Goal: Book appointment/travel/reservation

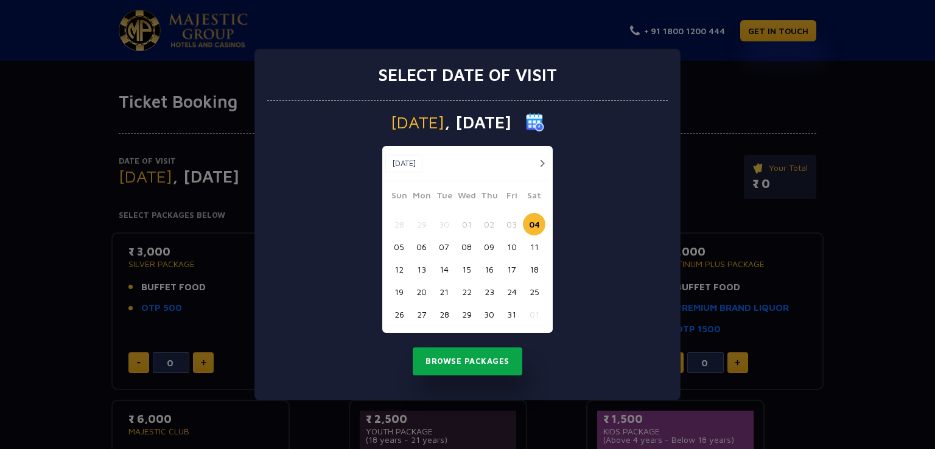
click at [451, 357] on button "Browse Packages" at bounding box center [468, 362] width 110 height 28
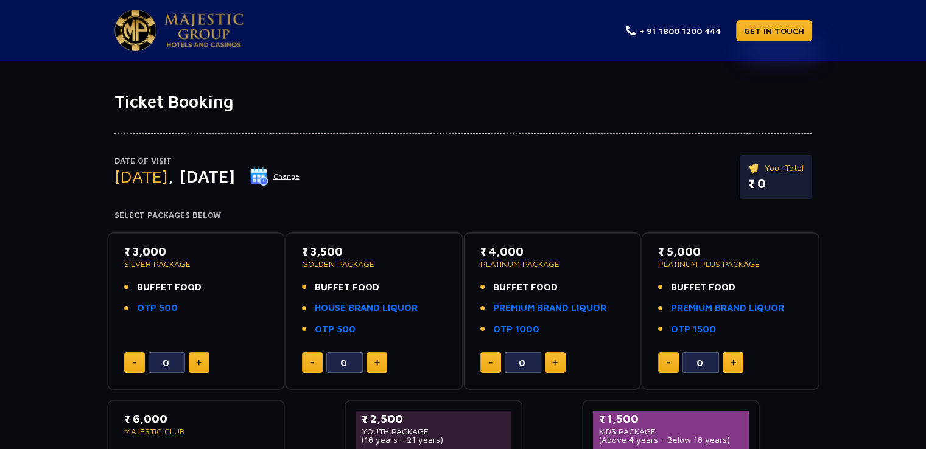
click at [300, 173] on button "Change" at bounding box center [275, 176] width 51 height 19
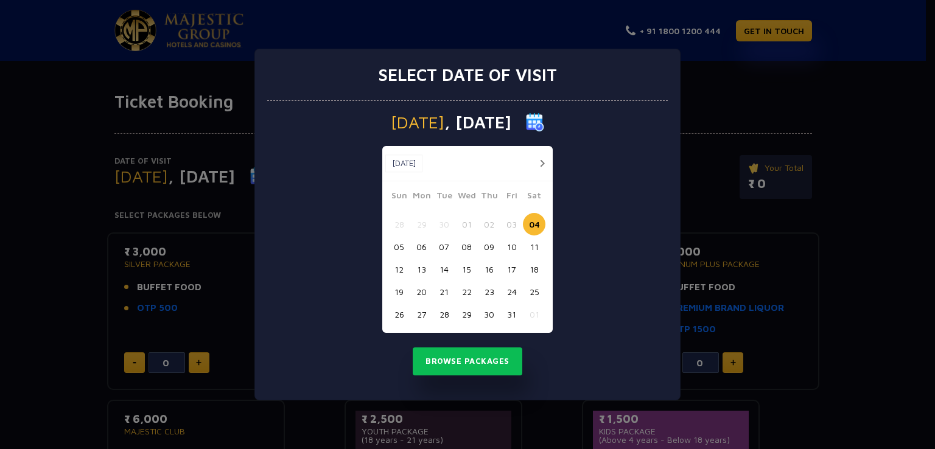
click at [397, 242] on button "05" at bounding box center [399, 247] width 23 height 23
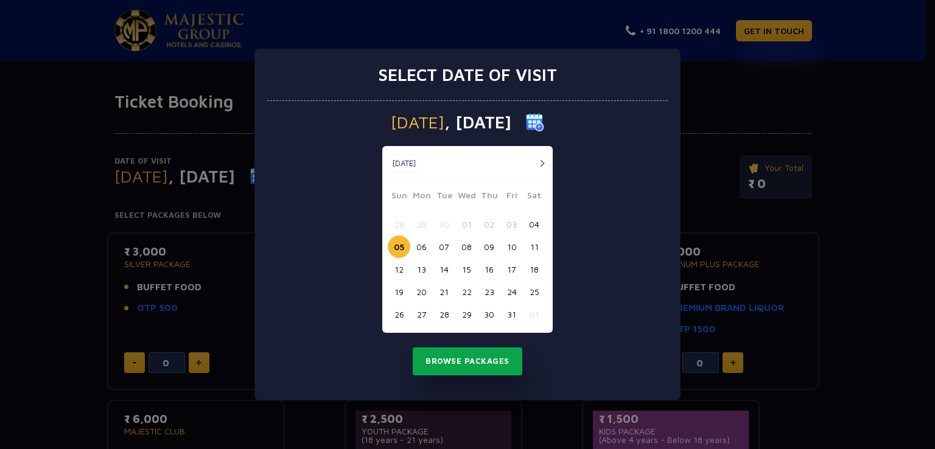
click at [440, 358] on button "Browse Packages" at bounding box center [468, 362] width 110 height 28
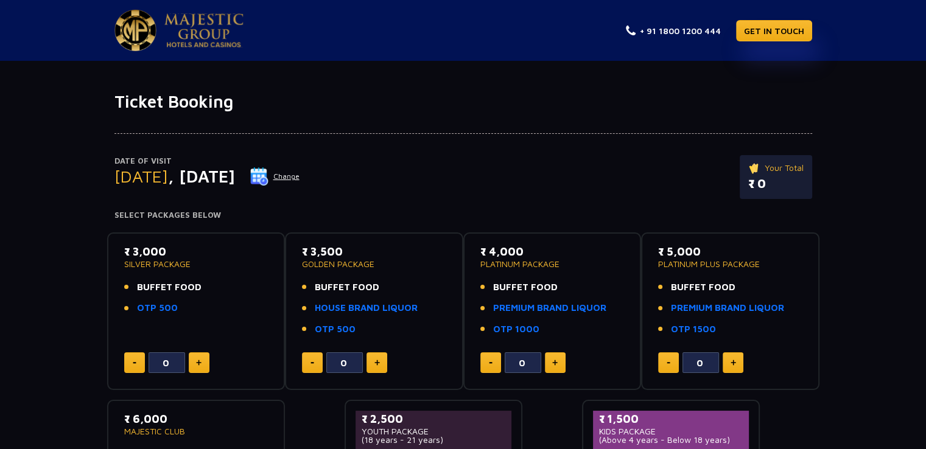
click at [300, 177] on button "Change" at bounding box center [275, 176] width 51 height 19
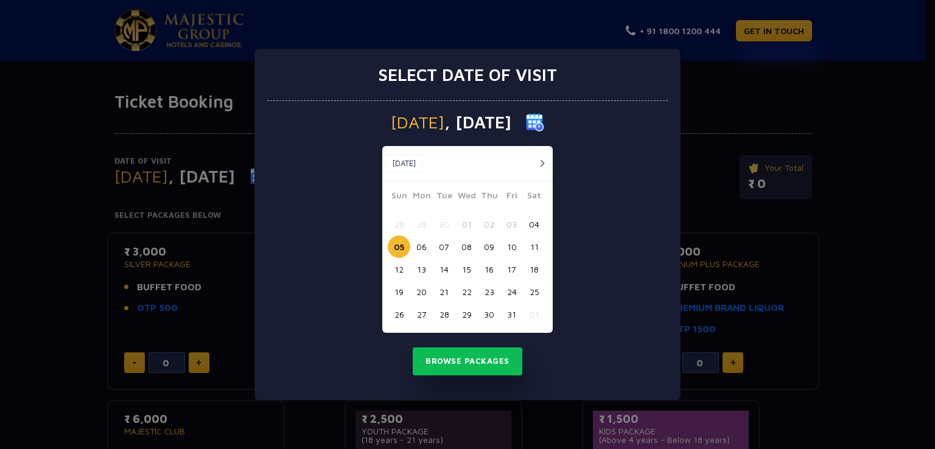
click at [424, 243] on button "06" at bounding box center [421, 247] width 23 height 23
click at [441, 363] on button "Browse Packages" at bounding box center [468, 362] width 110 height 28
